Goal: Check status: Check status

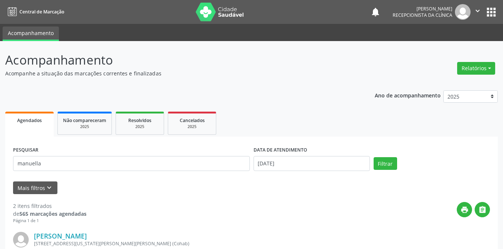
select select "8"
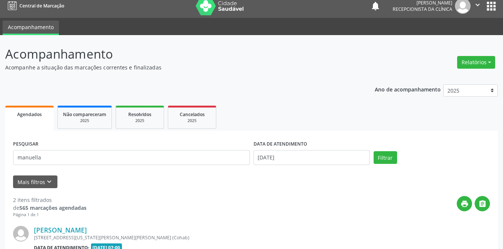
scroll to position [6, 0]
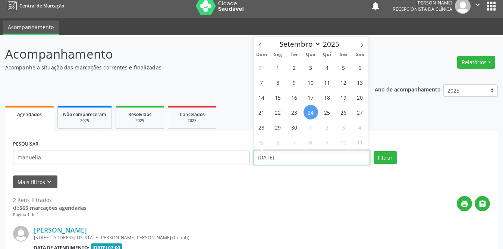
click at [272, 152] on input "[DATE]" at bounding box center [312, 157] width 116 height 15
click at [283, 64] on span "1" at bounding box center [278, 67] width 15 height 15
type input "[DATE]"
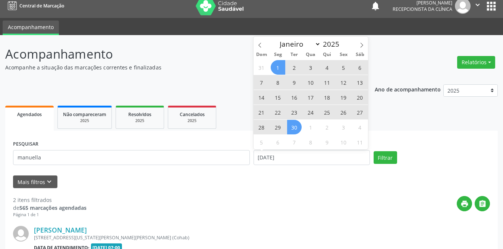
click at [293, 126] on span "30" at bounding box center [294, 127] width 15 height 15
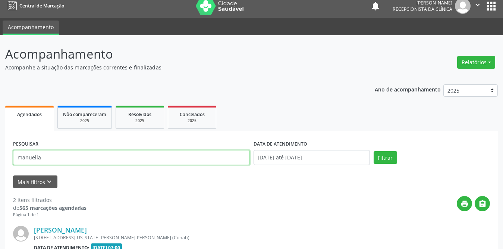
drag, startPoint x: 56, startPoint y: 161, endPoint x: 19, endPoint y: 157, distance: 37.8
click at [19, 157] on input "manuella" at bounding box center [131, 157] width 237 height 15
type input "manuella"
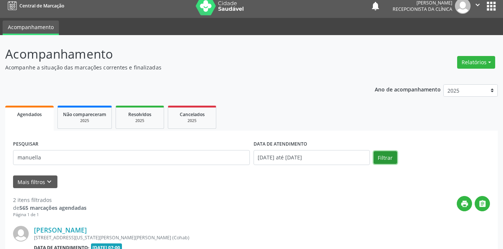
click at [375, 158] on button "Filtrar" at bounding box center [385, 157] width 23 height 13
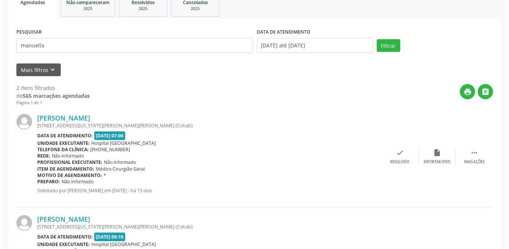
scroll to position [190, 0]
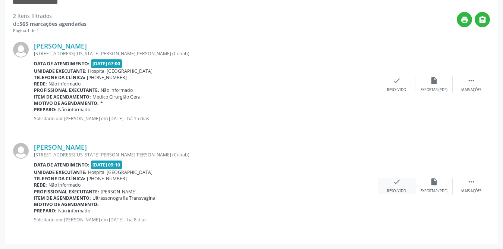
click at [398, 185] on icon "check" at bounding box center [397, 181] width 8 height 8
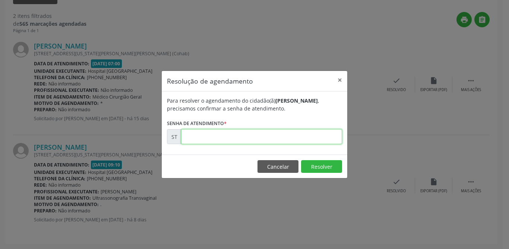
click at [238, 138] on input "text" at bounding box center [261, 136] width 161 height 15
type input "00022506"
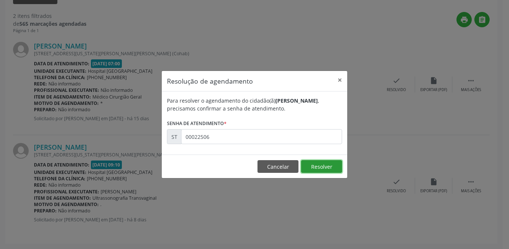
click at [336, 166] on button "Resolver" at bounding box center [321, 166] width 41 height 13
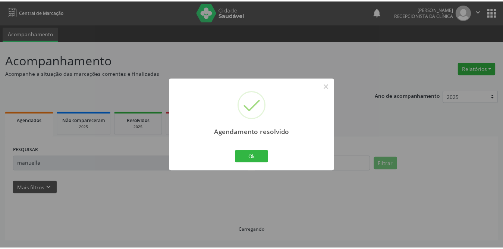
scroll to position [0, 0]
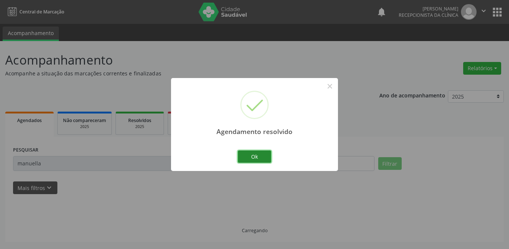
click at [267, 154] on button "Ok" at bounding box center [255, 156] width 34 height 13
